Goal: Task Accomplishment & Management: Complete application form

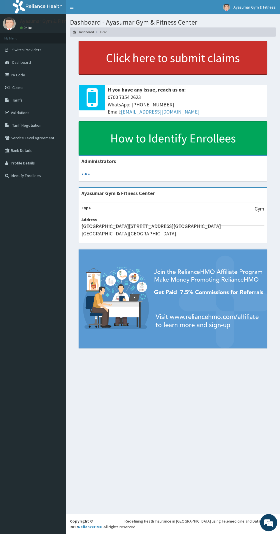
click at [175, 55] on link "Click here to submit claims" at bounding box center [173, 58] width 189 height 34
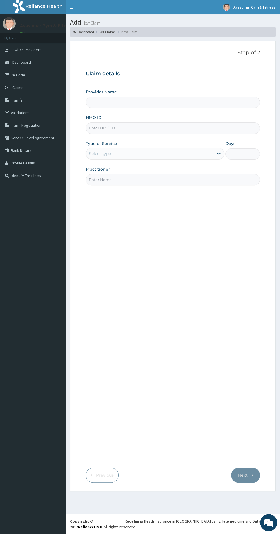
click at [172, 124] on input "HMO ID" at bounding box center [173, 127] width 174 height 11
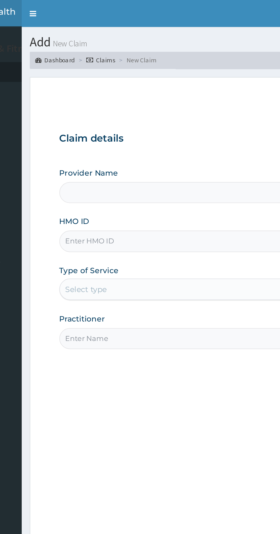
type input "Ayasumar Gym & Fitness Center"
type input "1"
paste input "FIB/10091/A"
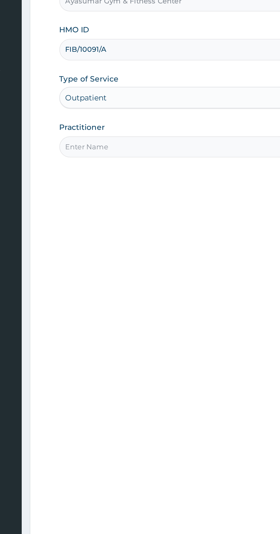
type input "FIB/10091/A"
click at [140, 181] on input "Practitioner" at bounding box center [173, 179] width 174 height 11
click at [145, 179] on input "Practitioner" at bounding box center [173, 179] width 174 height 11
type input "COACH BEAM"
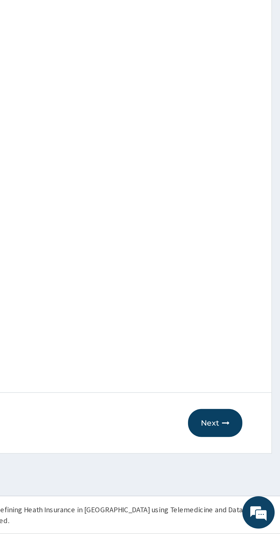
click at [243, 474] on button "Next" at bounding box center [245, 475] width 29 height 15
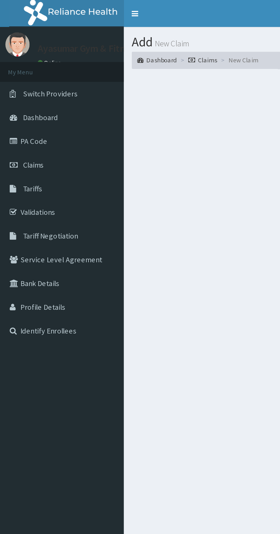
click at [49, 90] on link "Claims" at bounding box center [33, 87] width 66 height 13
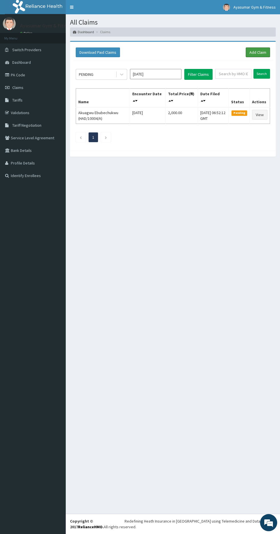
click at [266, 52] on link "Add Claim" at bounding box center [258, 52] width 24 height 10
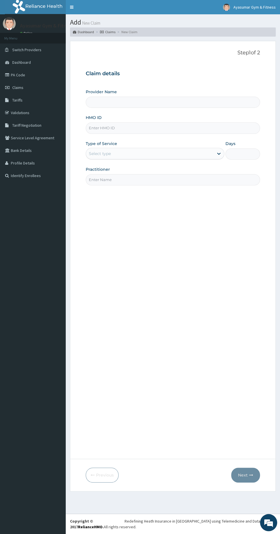
paste input "FIB/10091/A"
type input "FIB/10091/A"
type input "Ayasumar Gym & Fitness Center"
type input "1"
type input "FIB/10091/A"
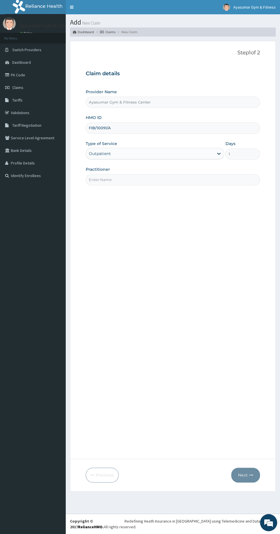
click at [125, 181] on input "Practitioner" at bounding box center [173, 179] width 174 height 11
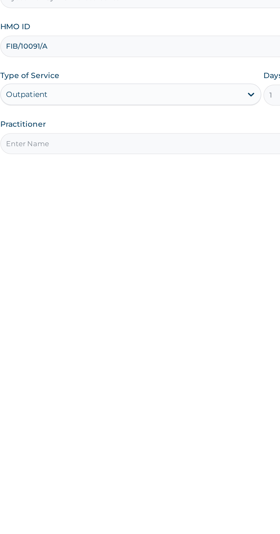
type input "COACH BEAM"
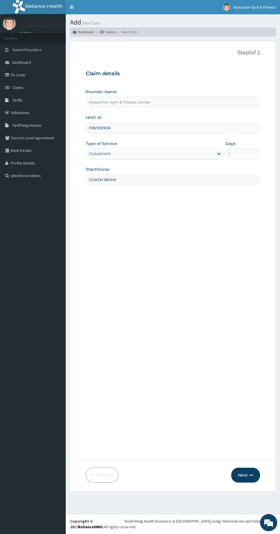
click at [252, 475] on icon "button" at bounding box center [251, 475] width 4 height 4
